Goal: Task Accomplishment & Management: Complete application form

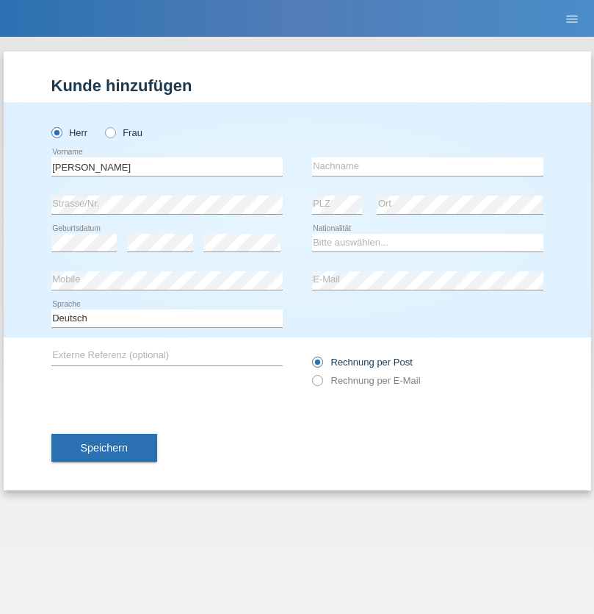
type input "Joaquim Miguel"
click at [428, 166] on input "text" at bounding box center [427, 166] width 231 height 18
type input "Lopes Lisboa"
select select "PT"
select select "C"
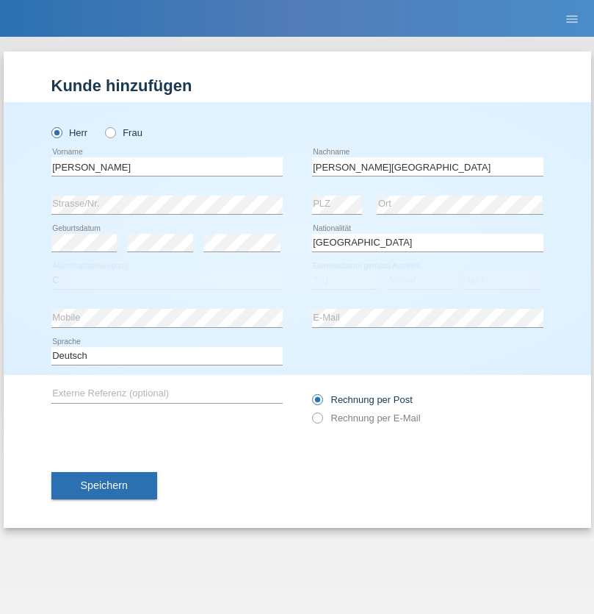
select select "14"
select select "08"
select select "2021"
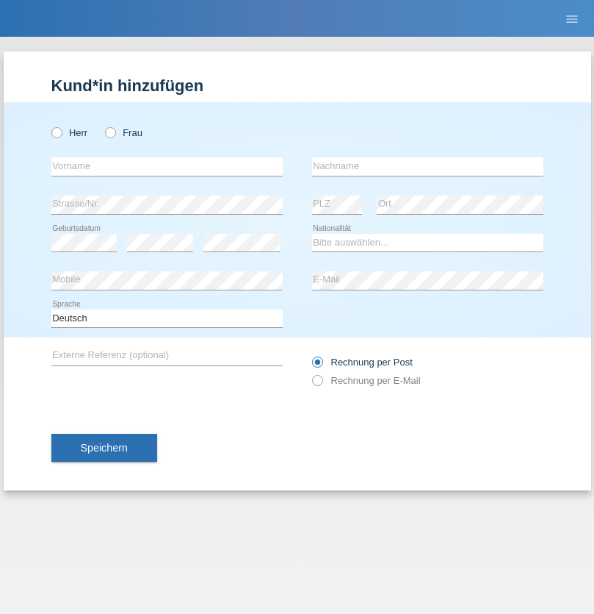
radio input "true"
click at [167, 166] on input "text" at bounding box center [166, 166] width 231 height 18
type input "Baliu"
click at [428, 166] on input "text" at bounding box center [427, 166] width 231 height 18
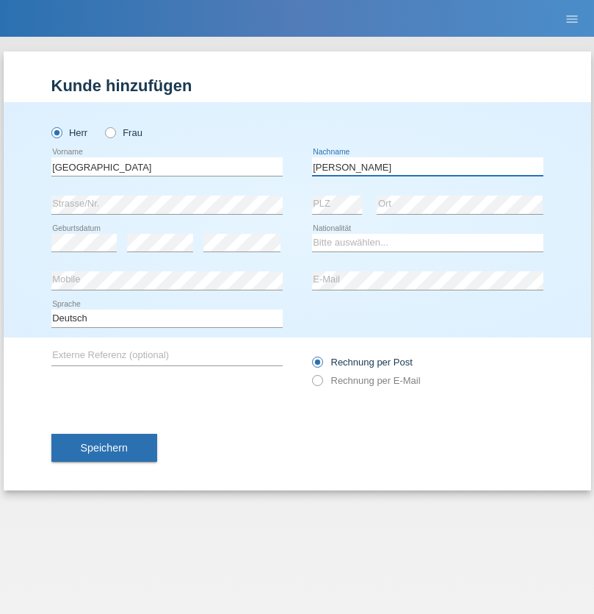
type input "Adnan"
select select "HR"
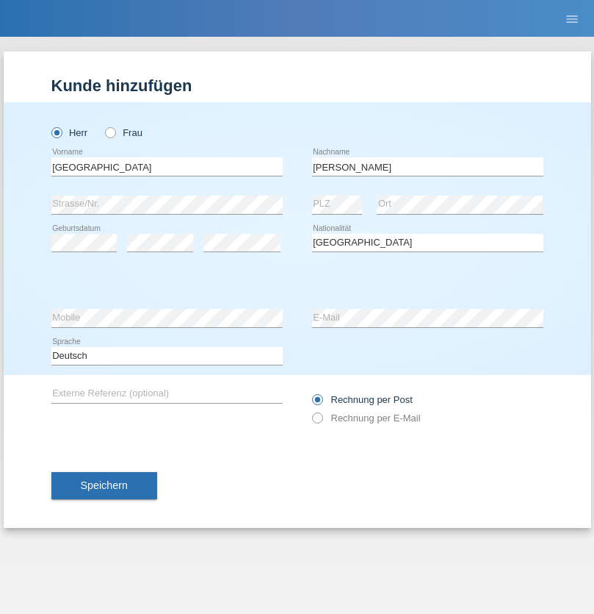
select select "C"
select select "03"
select select "01"
select select "2021"
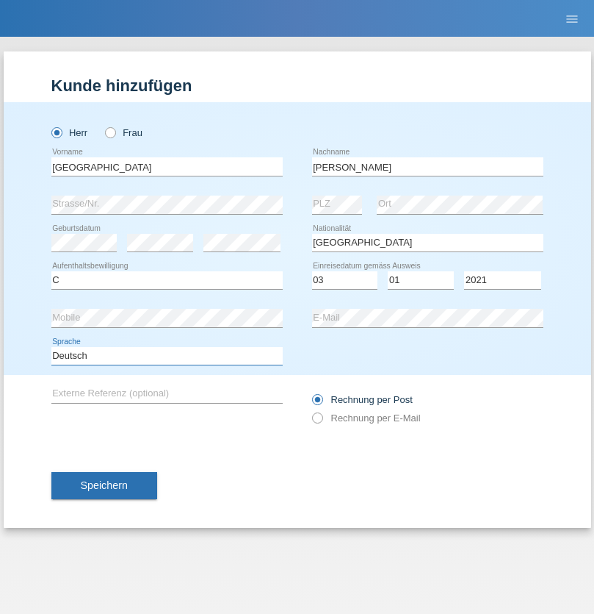
select select "en"
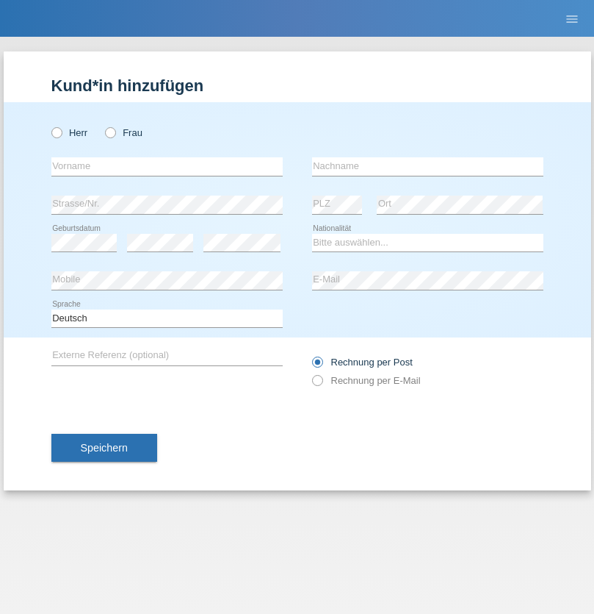
radio input "true"
click at [167, 166] on input "text" at bounding box center [166, 166] width 231 height 18
type input "Bastri"
click at [428, 166] on input "text" at bounding box center [427, 166] width 231 height 18
type input "Ajdari"
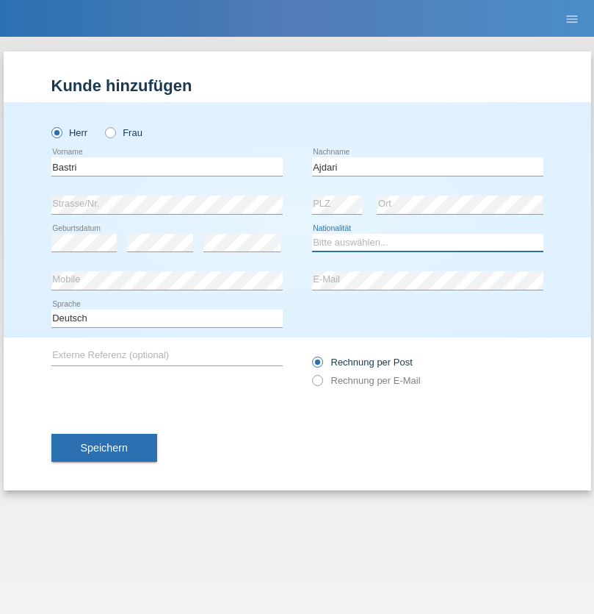
select select "MK"
select select "C"
select select "01"
select select "02"
radio input "true"
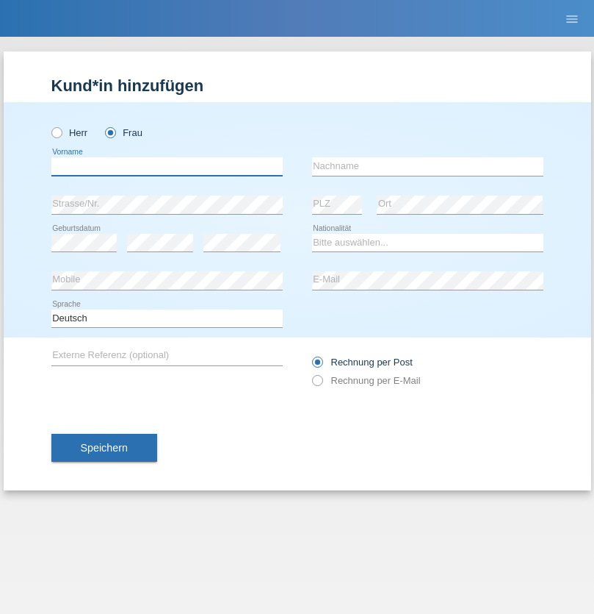
click at [167, 166] on input "text" at bounding box center [166, 166] width 231 height 18
type input "[PERSON_NAME]"
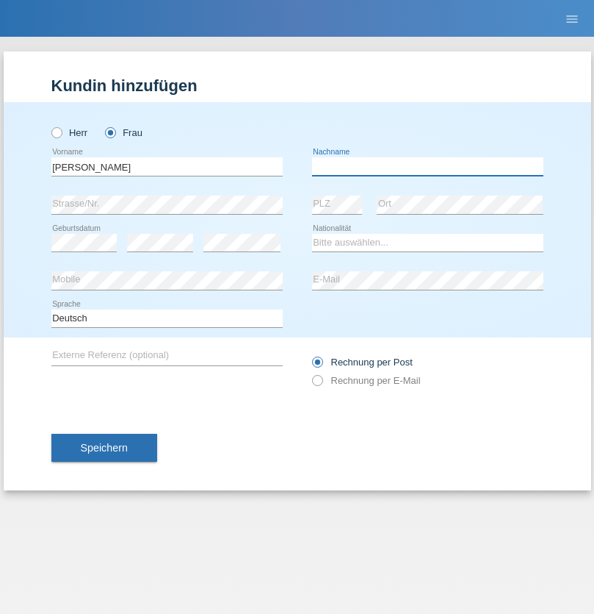
click at [428, 166] on input "text" at bounding box center [427, 166] width 231 height 18
type input "[PERSON_NAME]"
select select "PT"
select select "C"
select select "25"
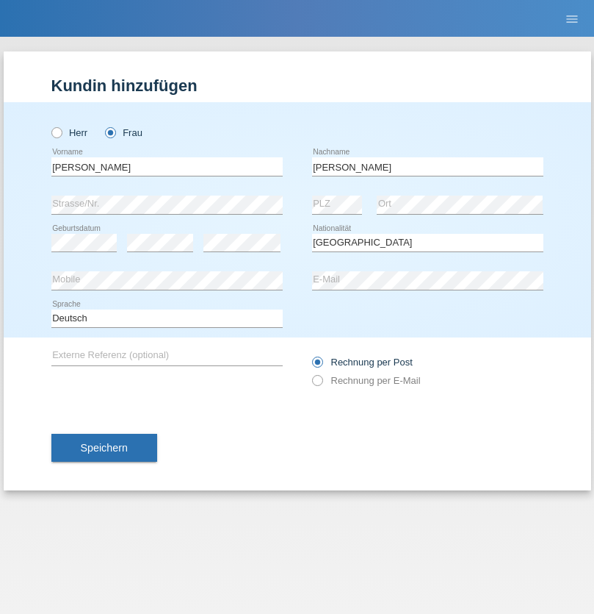
select select "09"
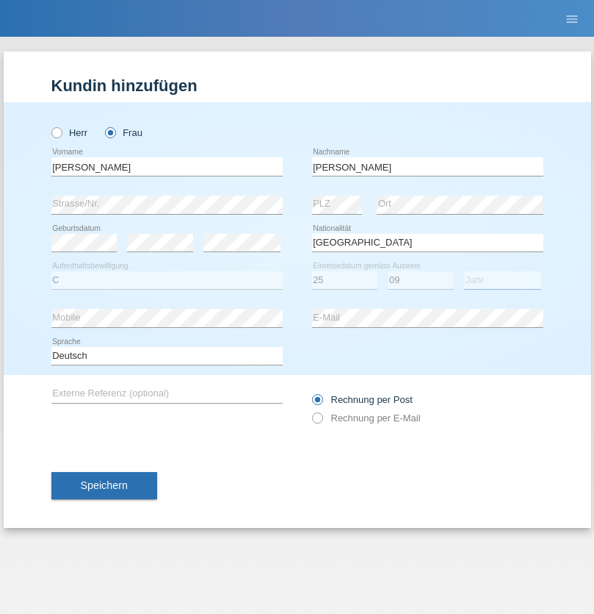
select select "2009"
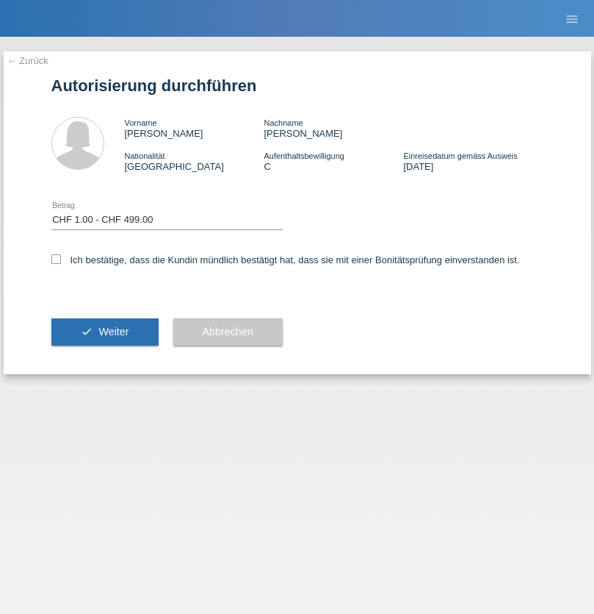
select select "1"
checkbox input "true"
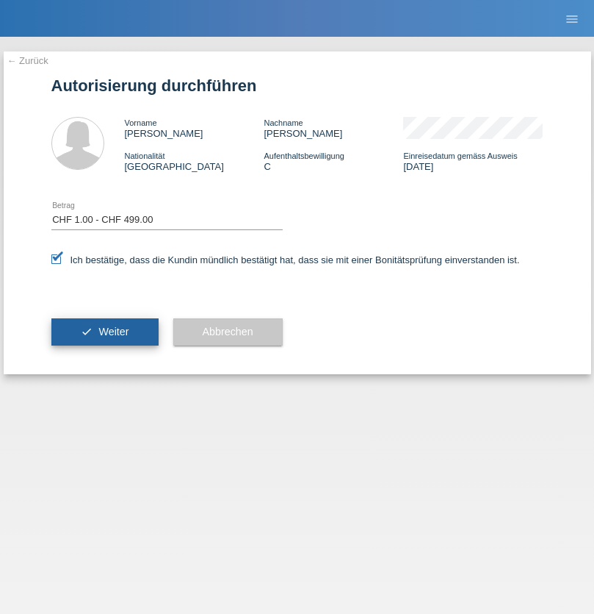
click at [104, 331] on span "Weiter" at bounding box center [113, 332] width 30 height 12
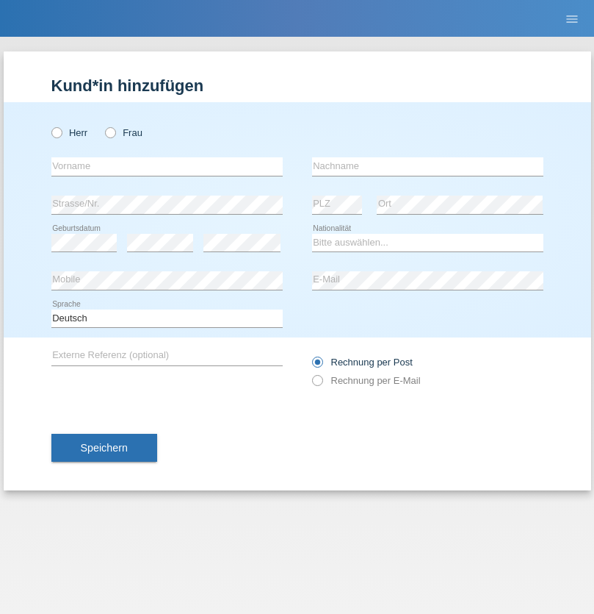
radio input "true"
click at [167, 166] on input "text" at bounding box center [166, 166] width 231 height 18
type input "[PERSON_NAME]"
click at [428, 166] on input "text" at bounding box center [427, 166] width 231 height 18
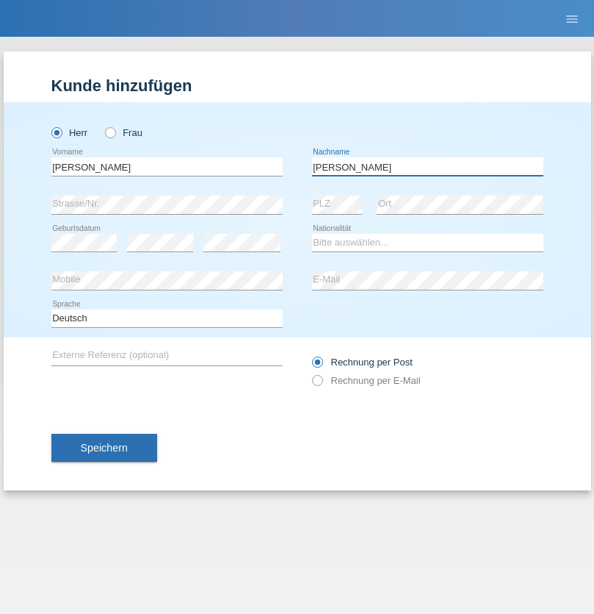
type input "[PERSON_NAME]"
select select "PT"
select select "C"
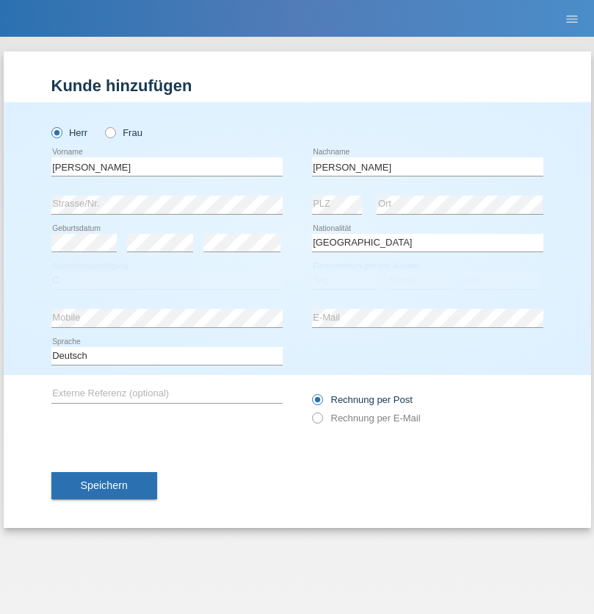
select select "31"
select select "01"
select select "2020"
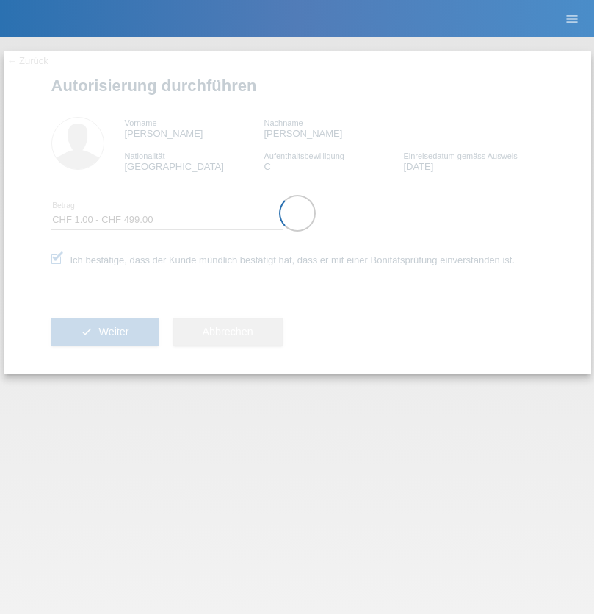
select select "1"
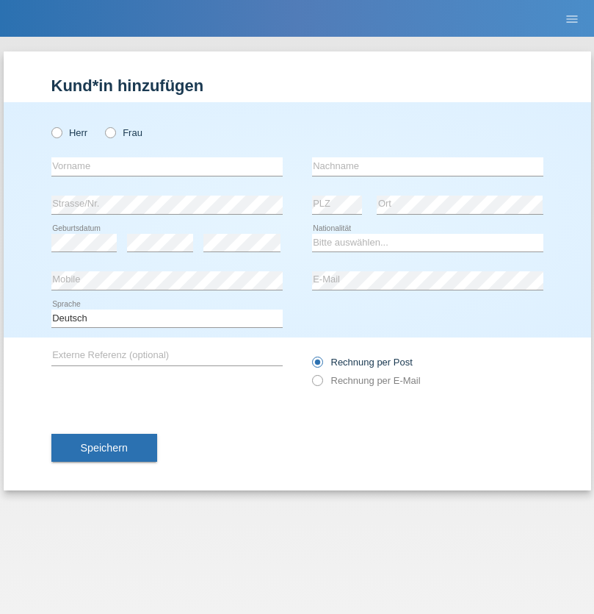
radio input "true"
click at [167, 166] on input "text" at bounding box center [166, 166] width 231 height 18
type input "[PERSON_NAME]"
click at [428, 166] on input "text" at bounding box center [427, 166] width 231 height 18
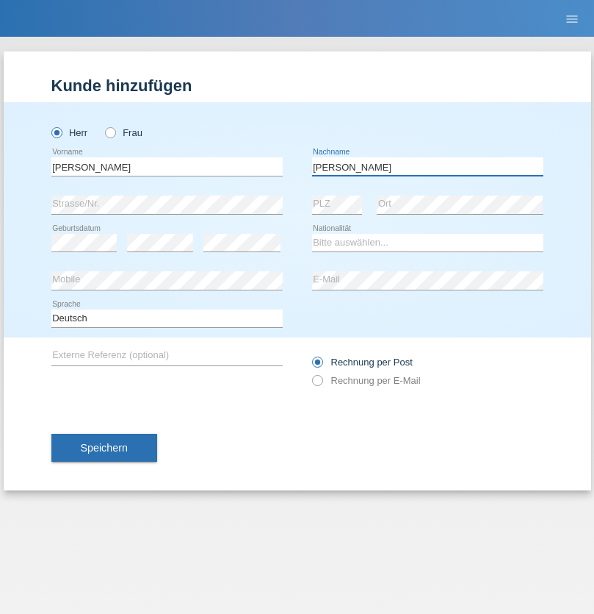
type input "Kuczynski"
select select "PL"
select select "C"
select select "16"
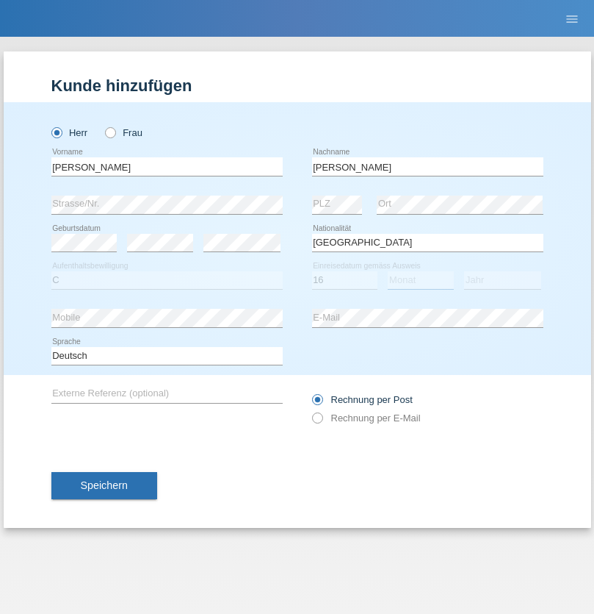
select select "04"
select select "2010"
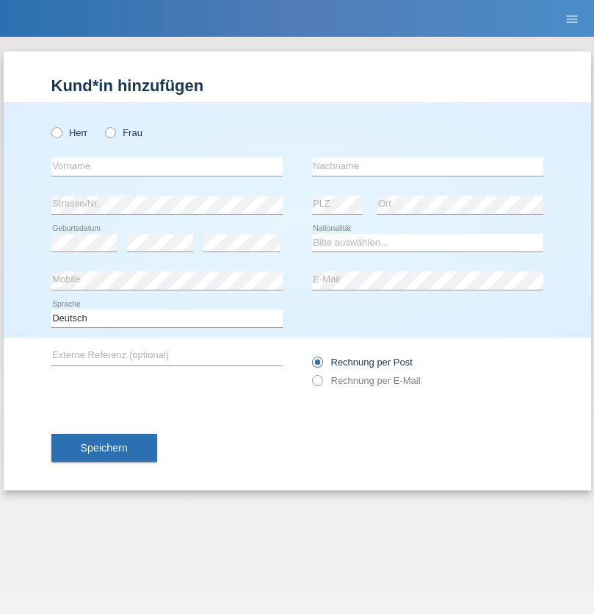
radio input "true"
click at [167, 166] on input "text" at bounding box center [166, 166] width 231 height 18
type input "Denise"
click at [428, 166] on input "text" at bounding box center [427, 166] width 231 height 18
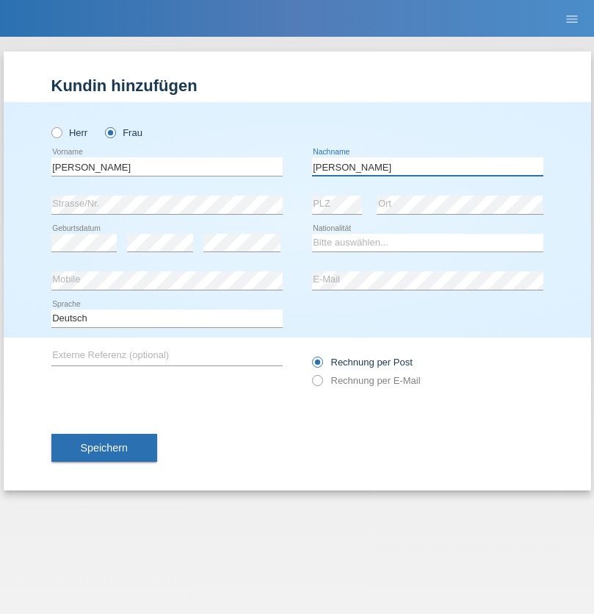
type input "Edward"
select select "CH"
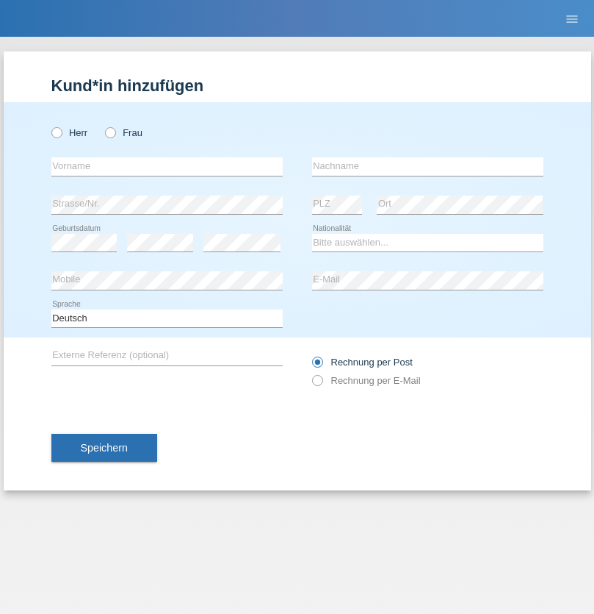
radio input "true"
click at [167, 166] on input "text" at bounding box center [166, 166] width 231 height 18
type input "[PERSON_NAME]"
click at [428, 166] on input "text" at bounding box center [427, 166] width 231 height 18
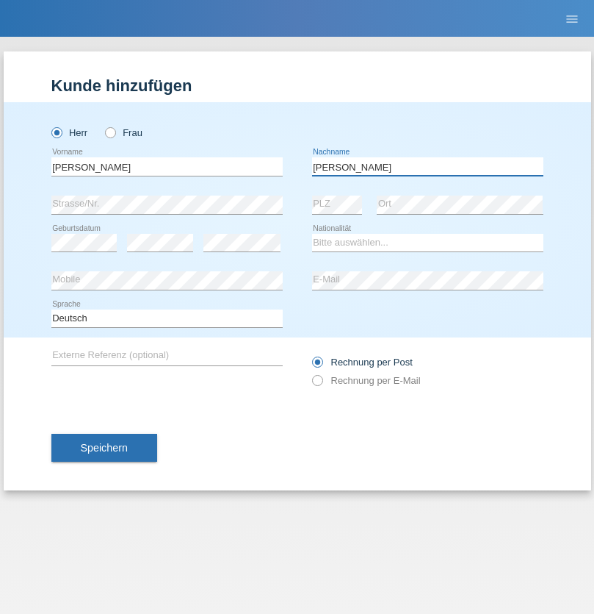
type input "[PERSON_NAME]"
select select "CH"
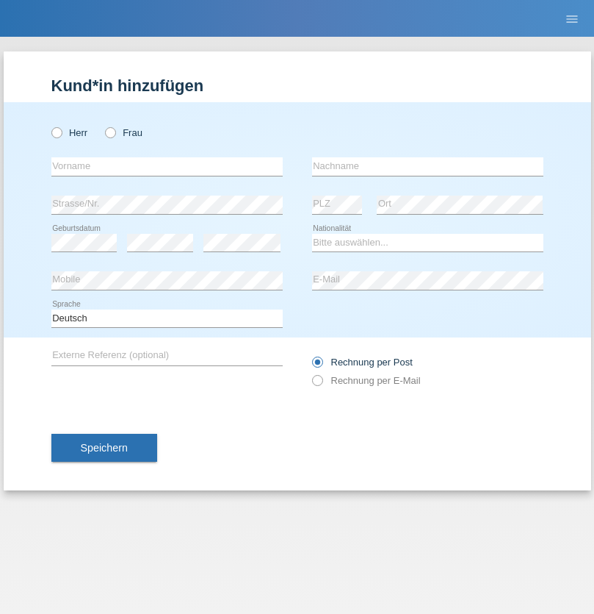
radio input "true"
click at [167, 166] on input "text" at bounding box center [166, 166] width 231 height 18
type input "Alban"
click at [428, 166] on input "text" at bounding box center [427, 166] width 231 height 18
type input "Selmonaj"
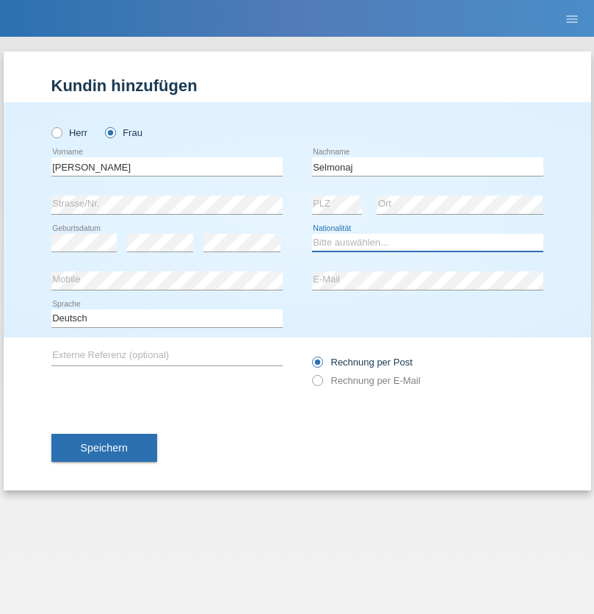
select select "CH"
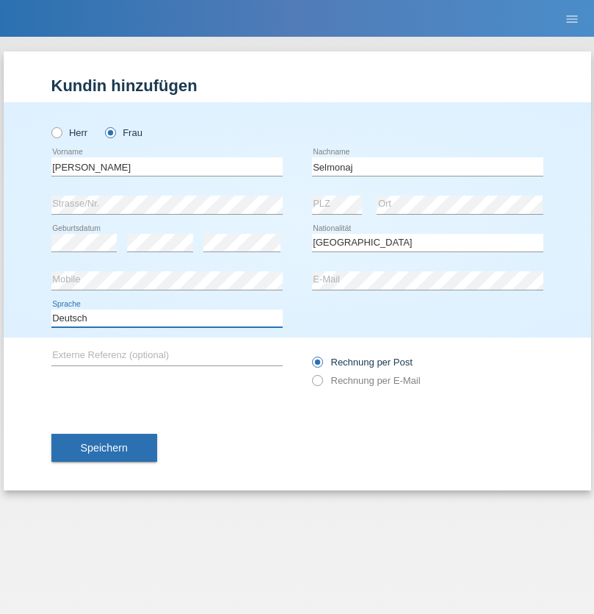
select select "en"
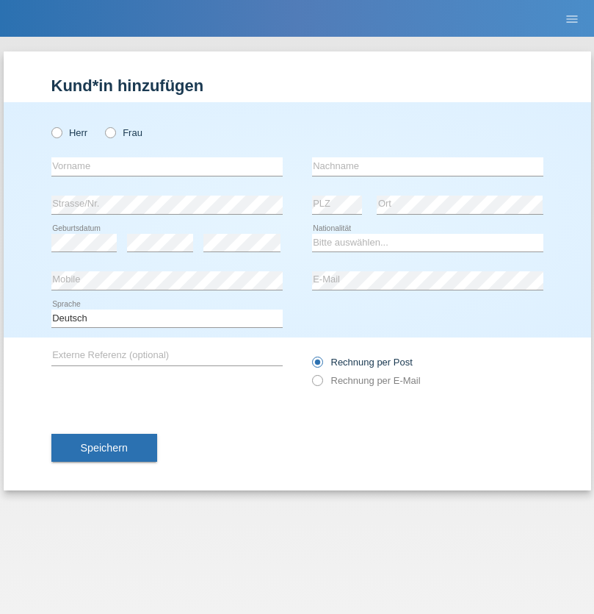
radio input "true"
click at [167, 166] on input "text" at bounding box center [166, 166] width 231 height 18
type input "[PERSON_NAME]"
click at [428, 166] on input "text" at bounding box center [427, 166] width 231 height 18
type input "Mehlhorn"
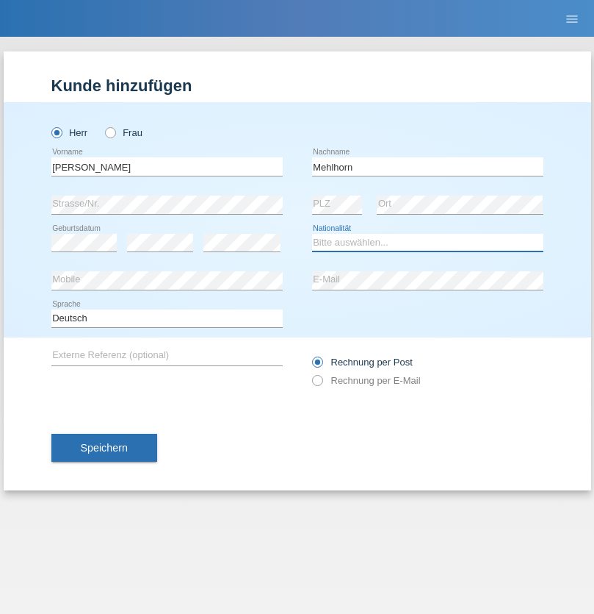
select select "CH"
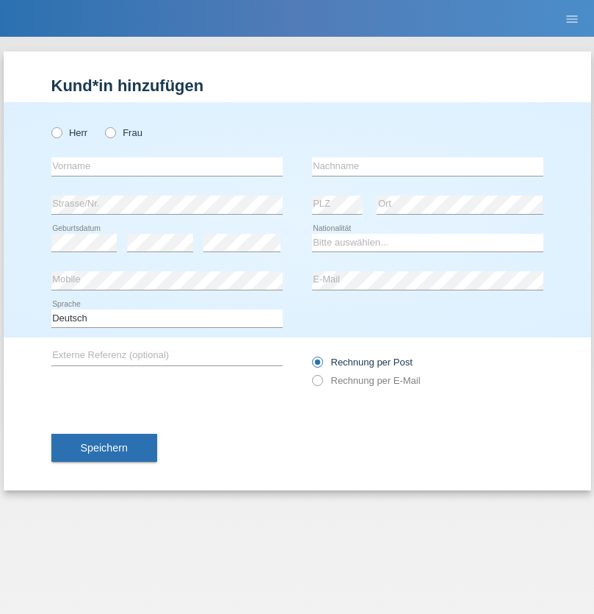
radio input "true"
click at [167, 166] on input "text" at bounding box center [166, 166] width 231 height 18
type input "[PERSON_NAME]"
click at [428, 166] on input "text" at bounding box center [427, 166] width 231 height 18
type input "Papuc"
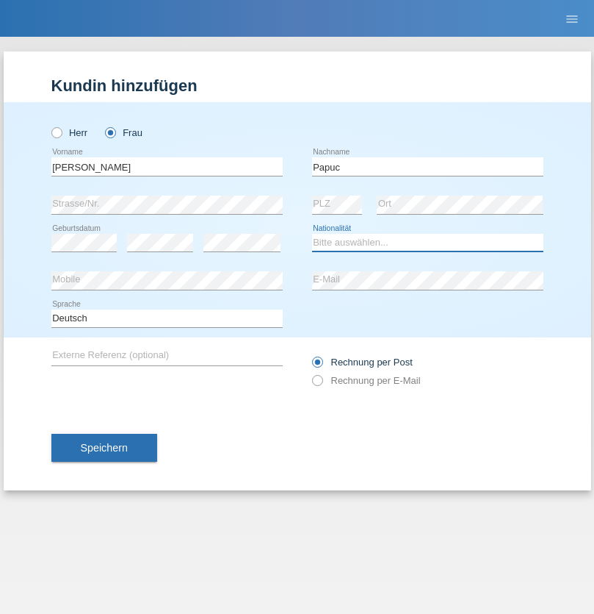
select select "RO"
select select "C"
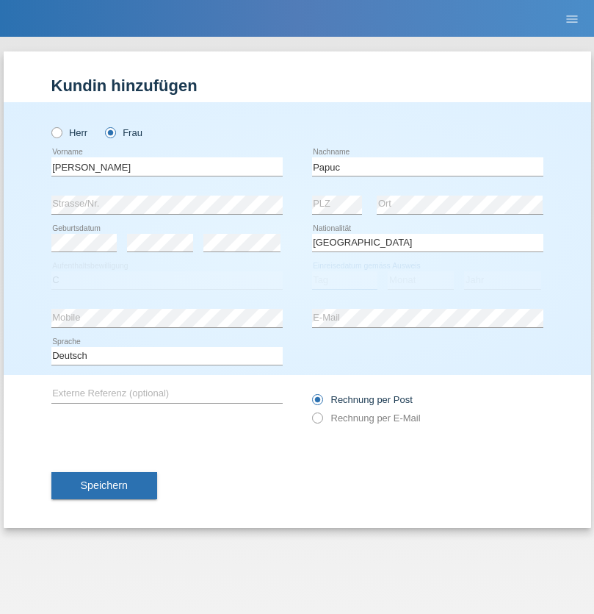
select select "30"
select select "07"
select select "2019"
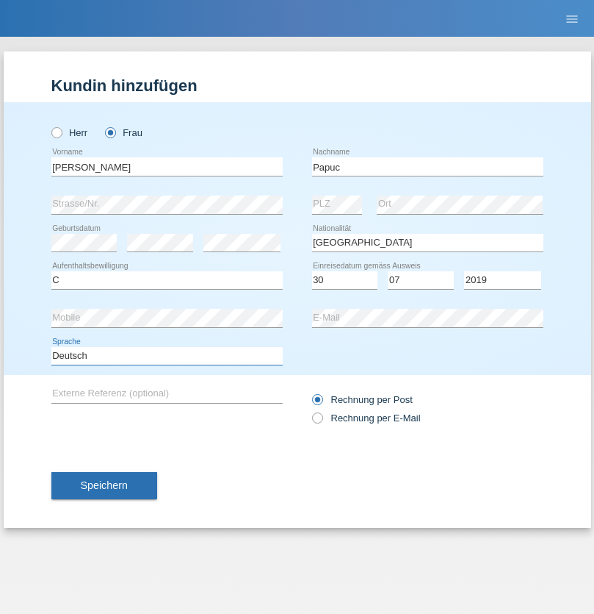
select select "en"
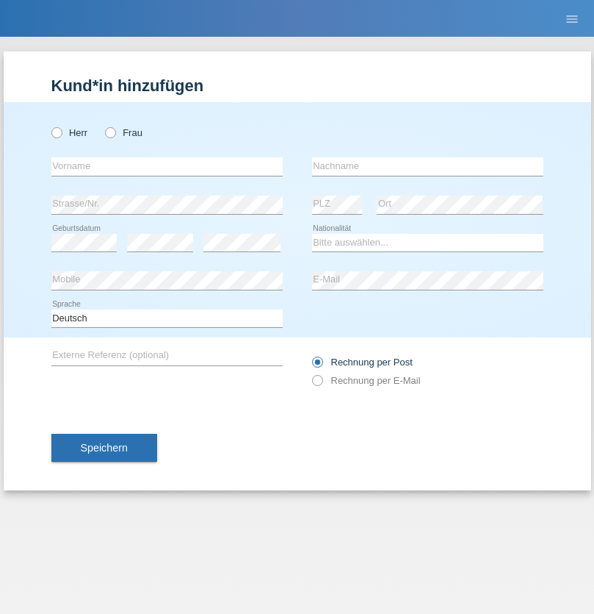
radio input "true"
click at [167, 166] on input "text" at bounding box center [166, 166] width 231 height 18
type input "Dikbaş"
click at [428, 166] on input "text" at bounding box center [427, 166] width 231 height 18
type input "Nuray"
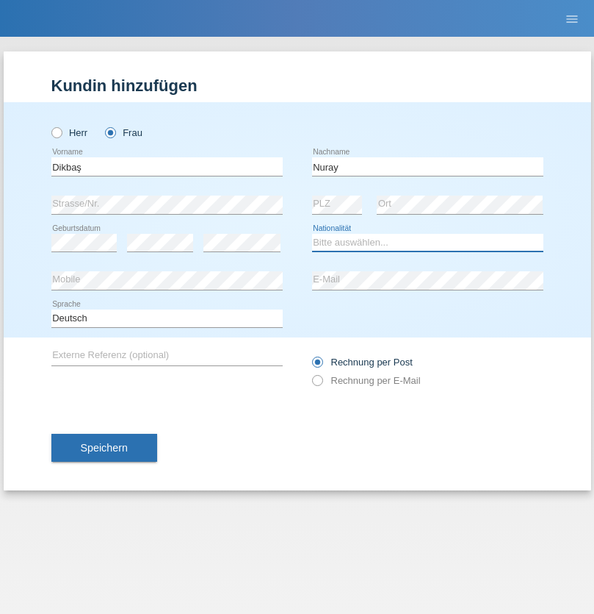
select select "TR"
select select "C"
select select "09"
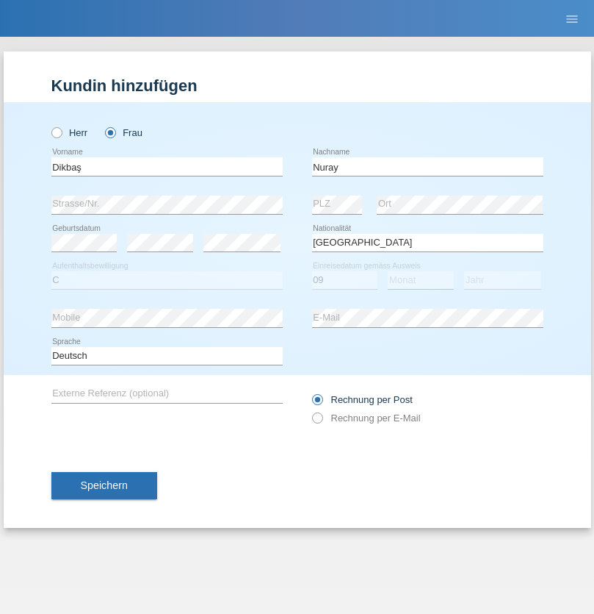
select select "11"
select select "1994"
